Goal: Transaction & Acquisition: Subscribe to service/newsletter

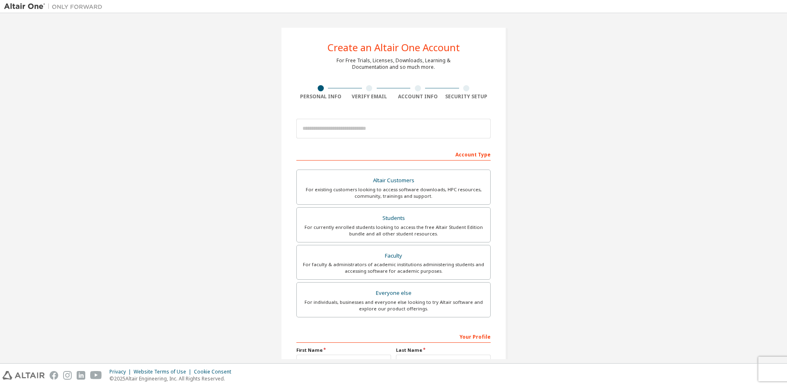
drag, startPoint x: 741, startPoint y: 46, endPoint x: 740, endPoint y: 30, distance: 16.4
click at [741, 38] on div "Create an Altair One Account For Free Trials, Licenses, Downloads, Learning & D…" at bounding box center [393, 234] width 779 height 434
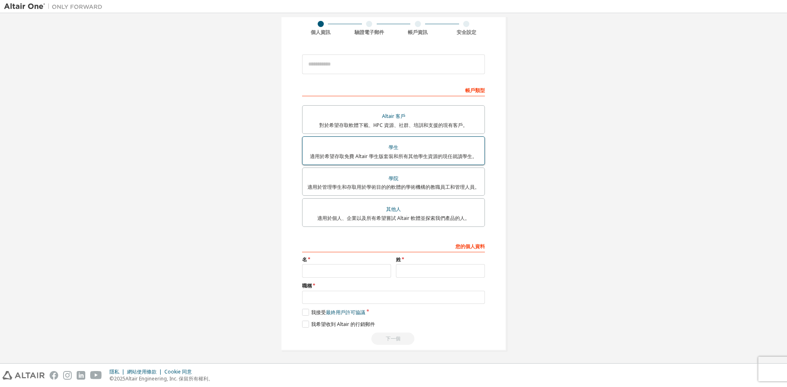
scroll to position [68, 0]
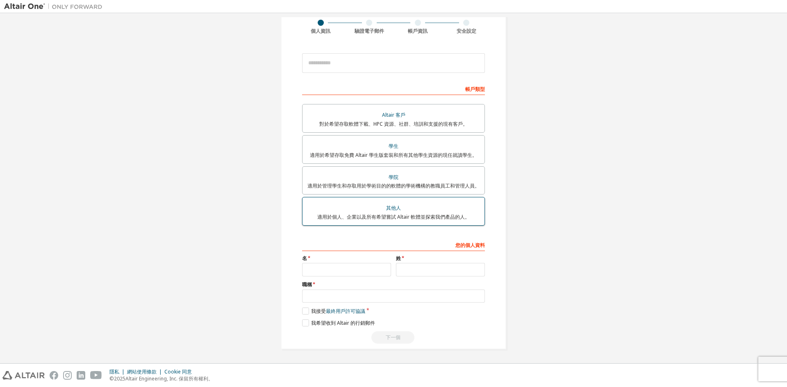
click at [442, 205] on div "其他人" at bounding box center [393, 208] width 172 height 11
click at [427, 158] on font "適用於希望存取免費 Altair 學生版套裝和所有其他學生資源的現任就讀學生。" at bounding box center [393, 155] width 167 height 7
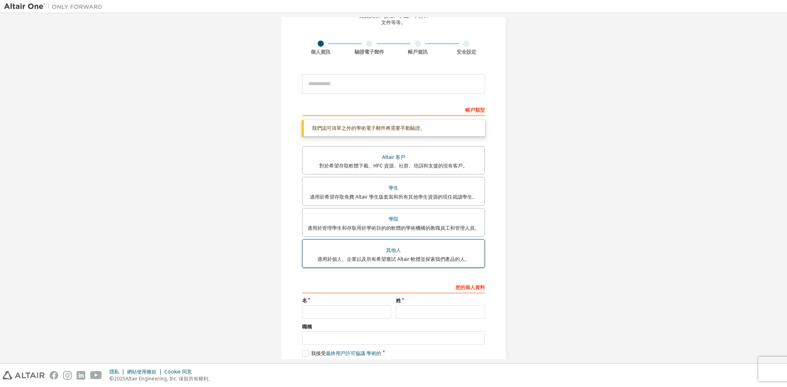
scroll to position [0, 0]
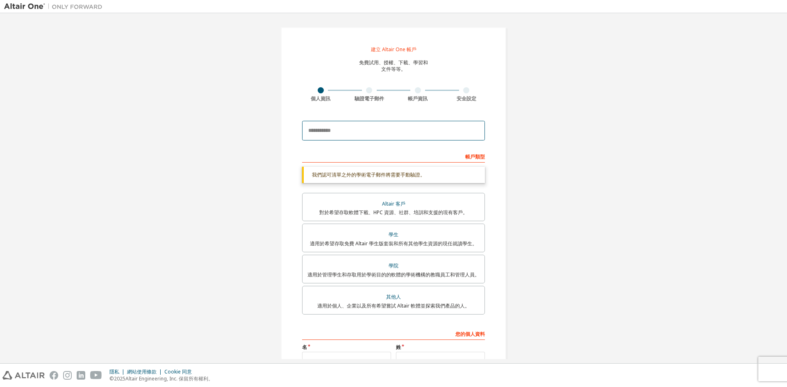
click at [374, 132] on input "email" at bounding box center [393, 131] width 183 height 20
type input "*"
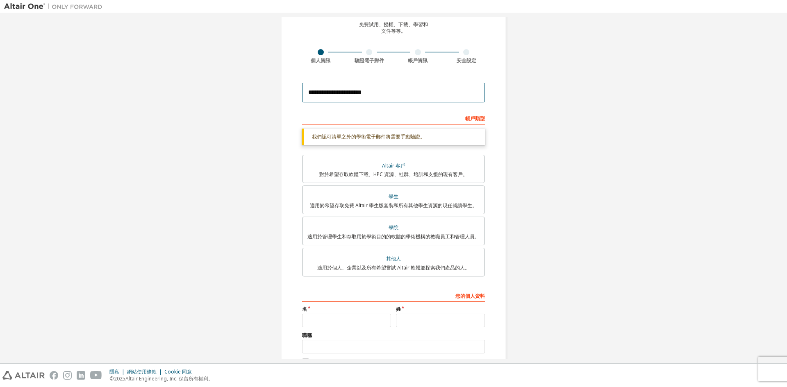
scroll to position [82, 0]
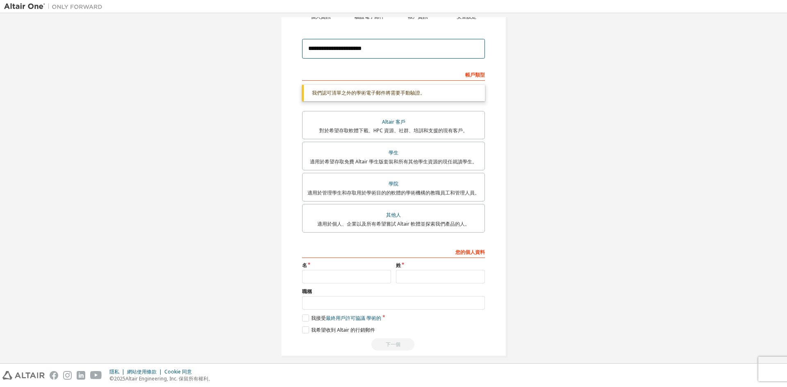
type input "**********"
click at [354, 275] on input "text" at bounding box center [346, 277] width 89 height 14
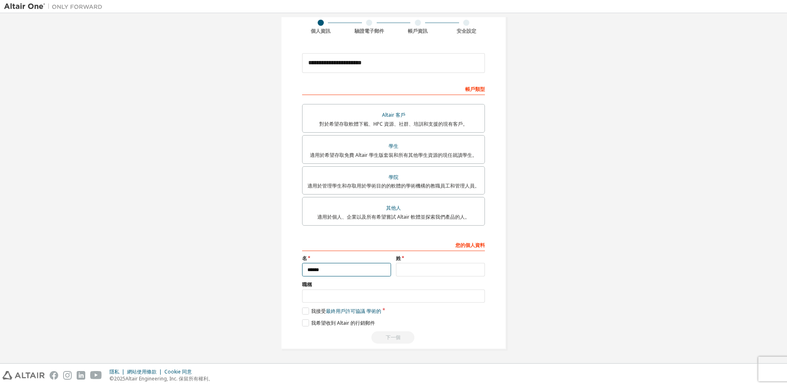
type input "******"
type input "*****"
click at [306, 314] on label "我接受 最終用戶許可協議 學術的" at bounding box center [341, 311] width 79 height 7
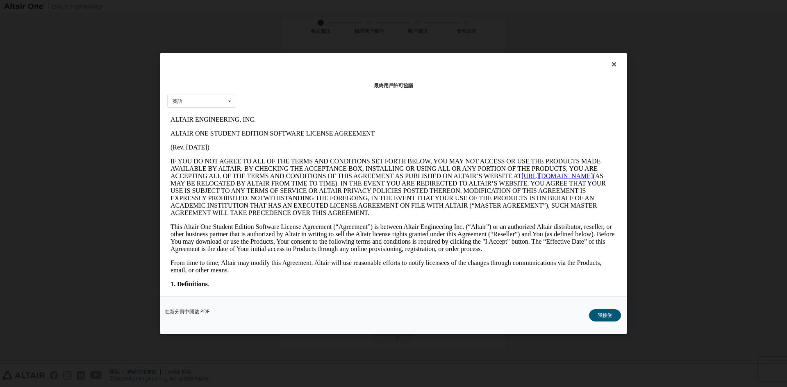
scroll to position [0, 0]
click at [611, 324] on div "在新分頁中開啟 PDF 我接受" at bounding box center [393, 315] width 467 height 37
click at [611, 319] on font "我接受" at bounding box center [605, 315] width 15 height 7
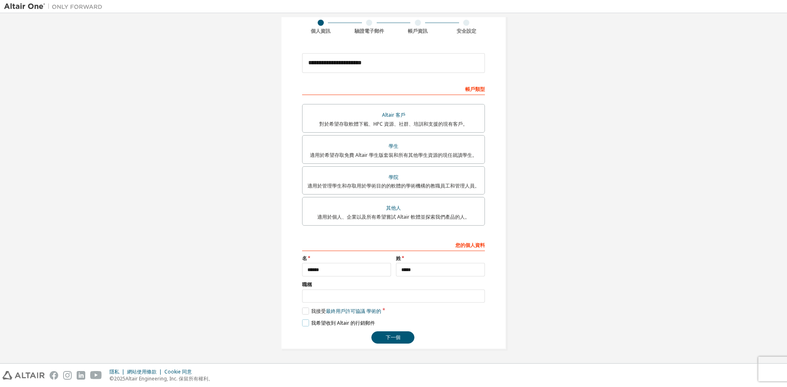
click at [302, 325] on label "我希望收到 Altair 的行銷郵件" at bounding box center [338, 323] width 73 height 7
click at [308, 320] on label "我希望收到 Altair 的行銷郵件" at bounding box center [338, 323] width 73 height 7
click at [394, 341] on font "下一個" at bounding box center [393, 337] width 15 height 7
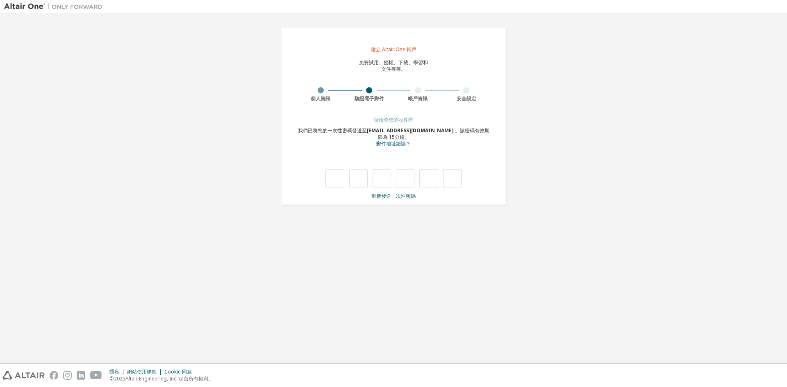
type input "*"
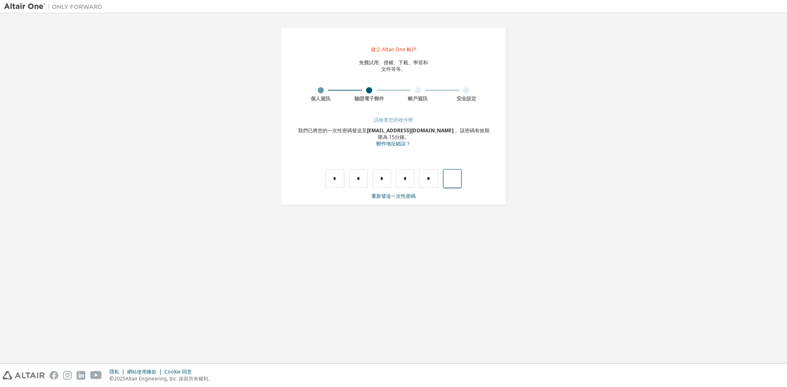
type input "*"
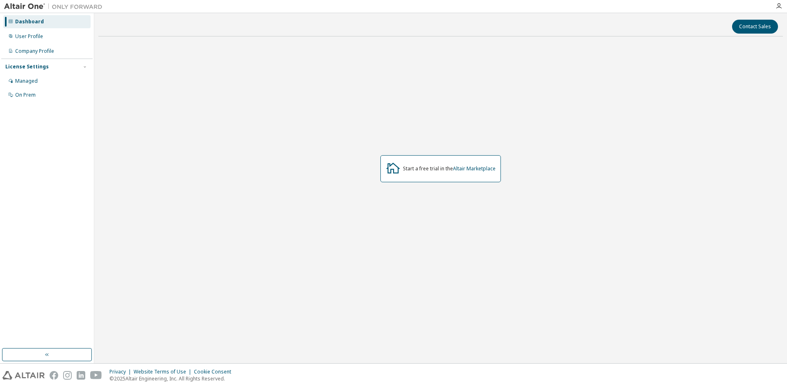
click at [542, 107] on div "Start a free trial in the Altair Marketplace" at bounding box center [440, 169] width 685 height 252
click at [450, 170] on font "在Altair Marketplace" at bounding box center [435, 169] width 48 height 7
